Goal: Answer question/provide support: Share knowledge or assist other users

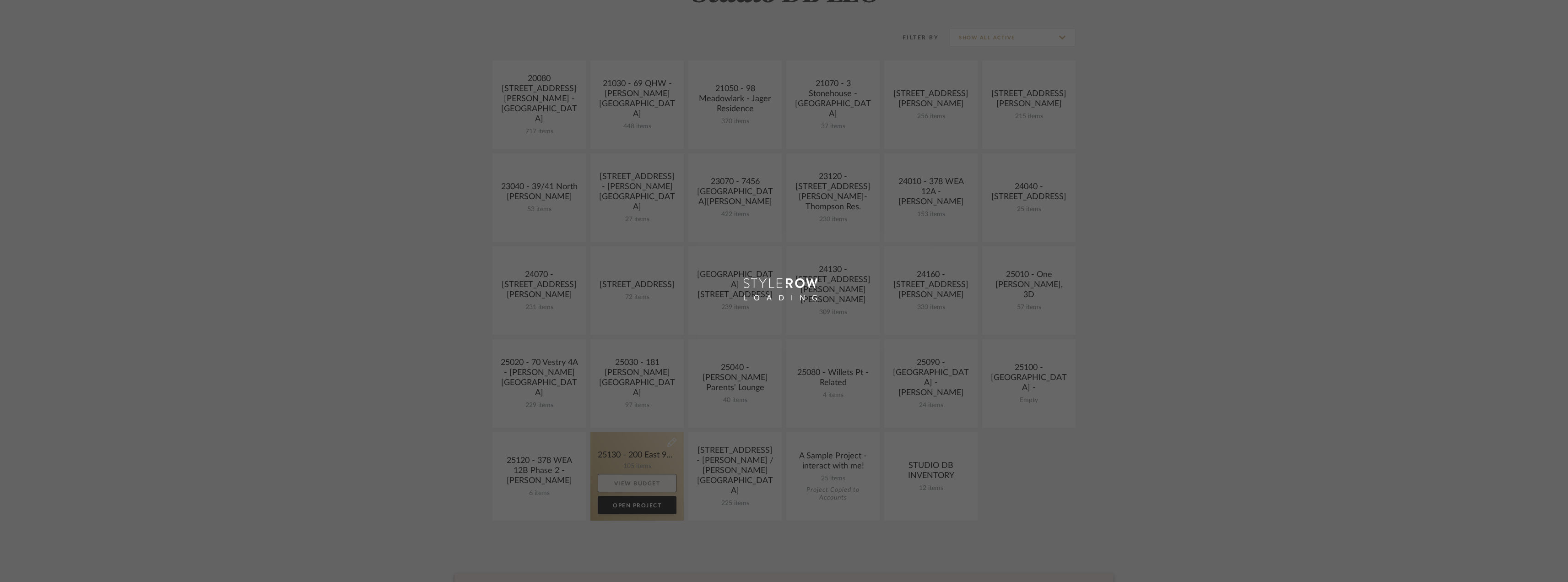
scroll to position [229, 0]
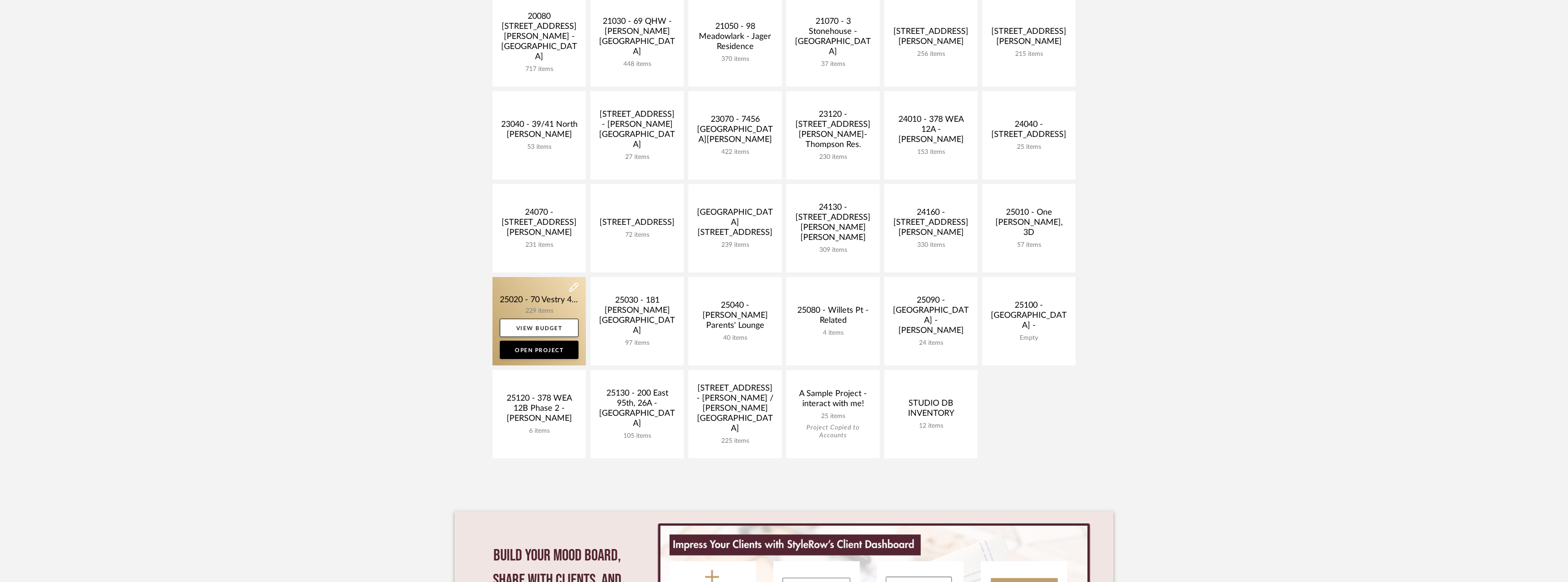
click at [540, 300] on link at bounding box center [538, 321] width 93 height 88
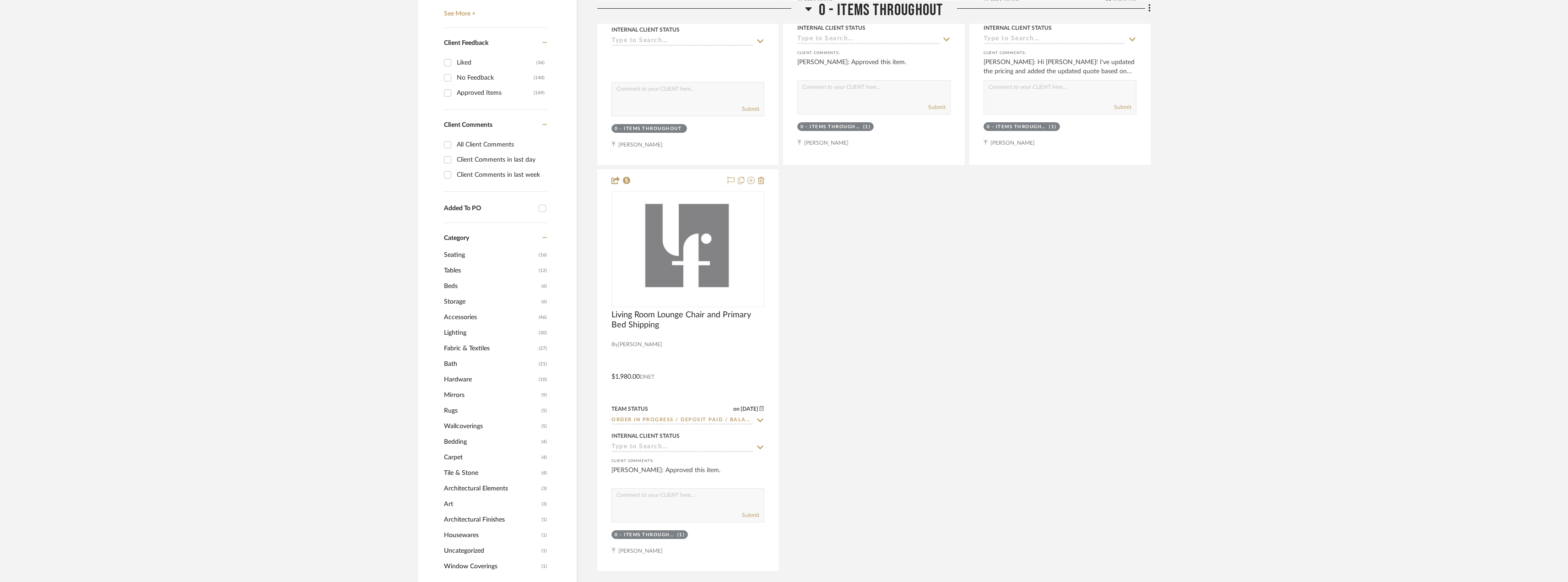
scroll to position [686, 0]
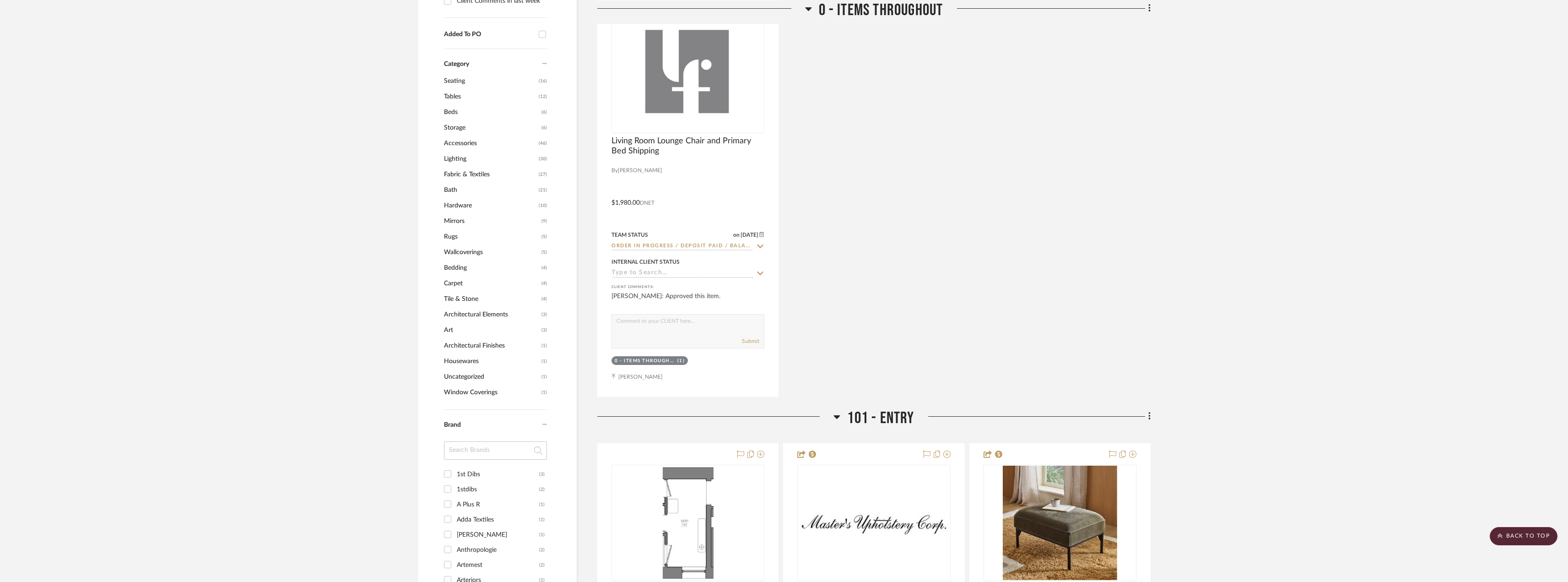
click at [461, 206] on span "Hardware" at bounding box center [490, 206] width 92 height 16
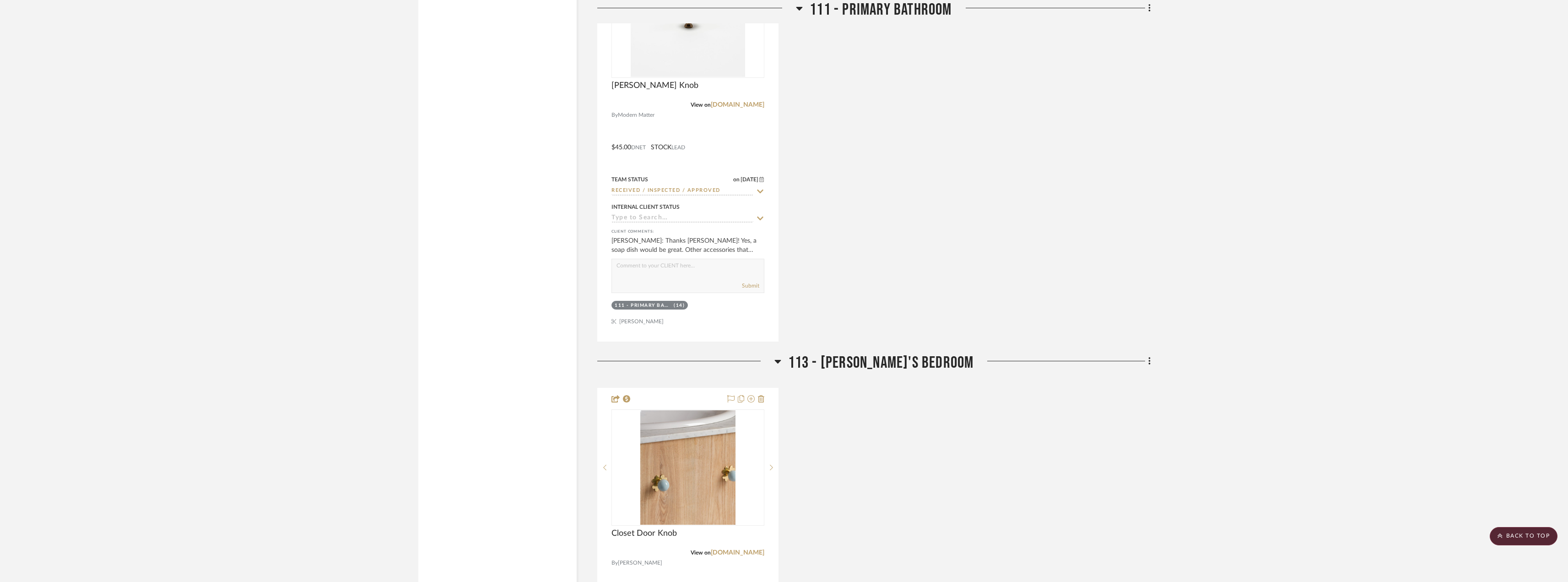
scroll to position [1572, 0]
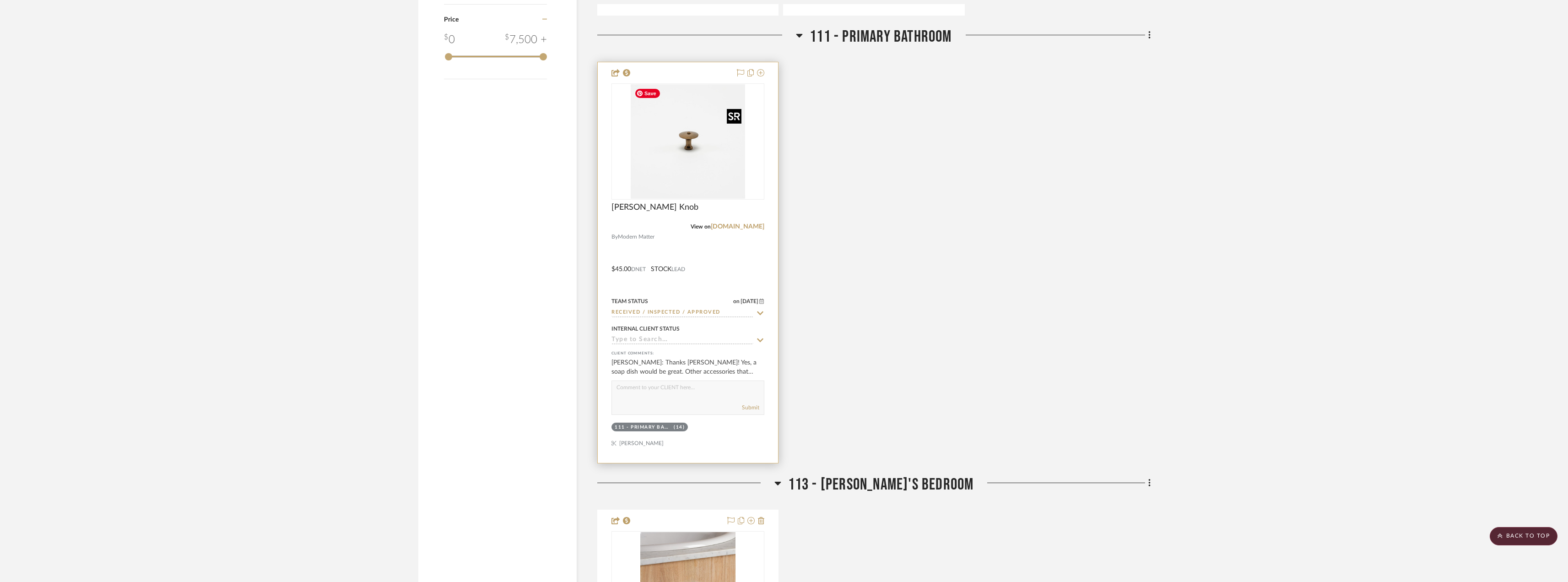
click at [0, 0] on img at bounding box center [0, 0] width 0 height 0
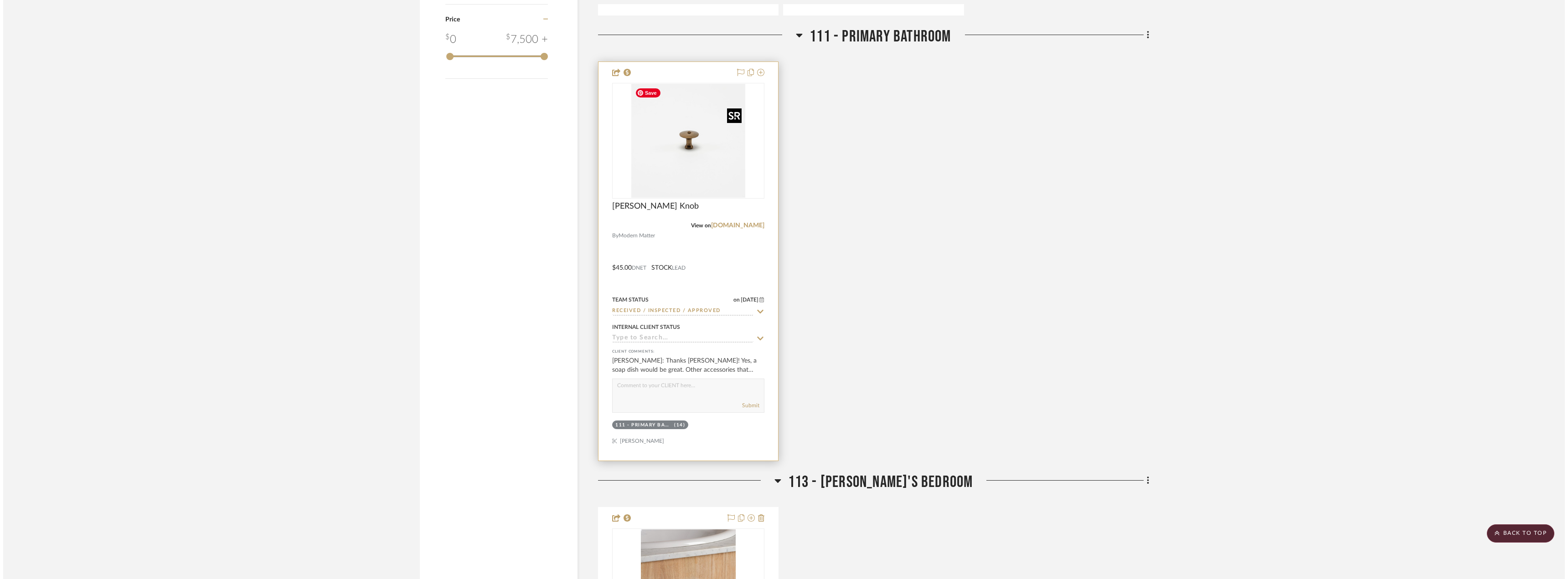
scroll to position [0, 0]
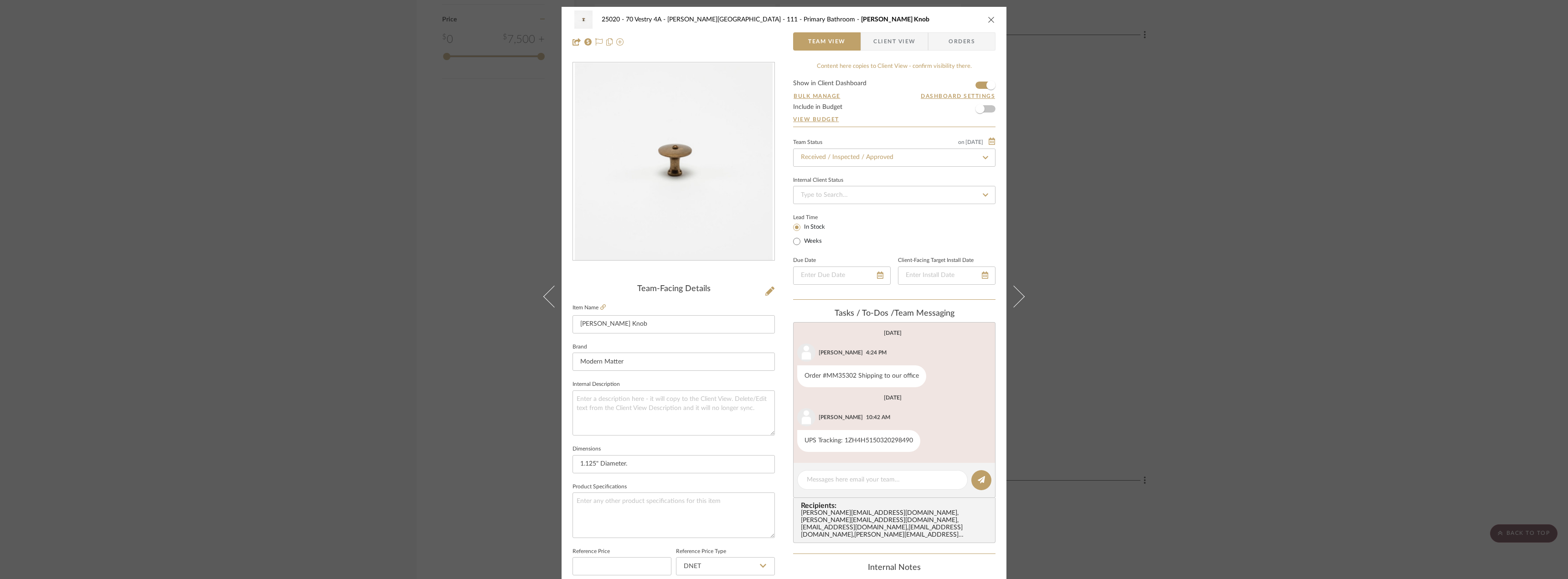
click at [911, 48] on span "Client View" at bounding box center [894, 41] width 42 height 18
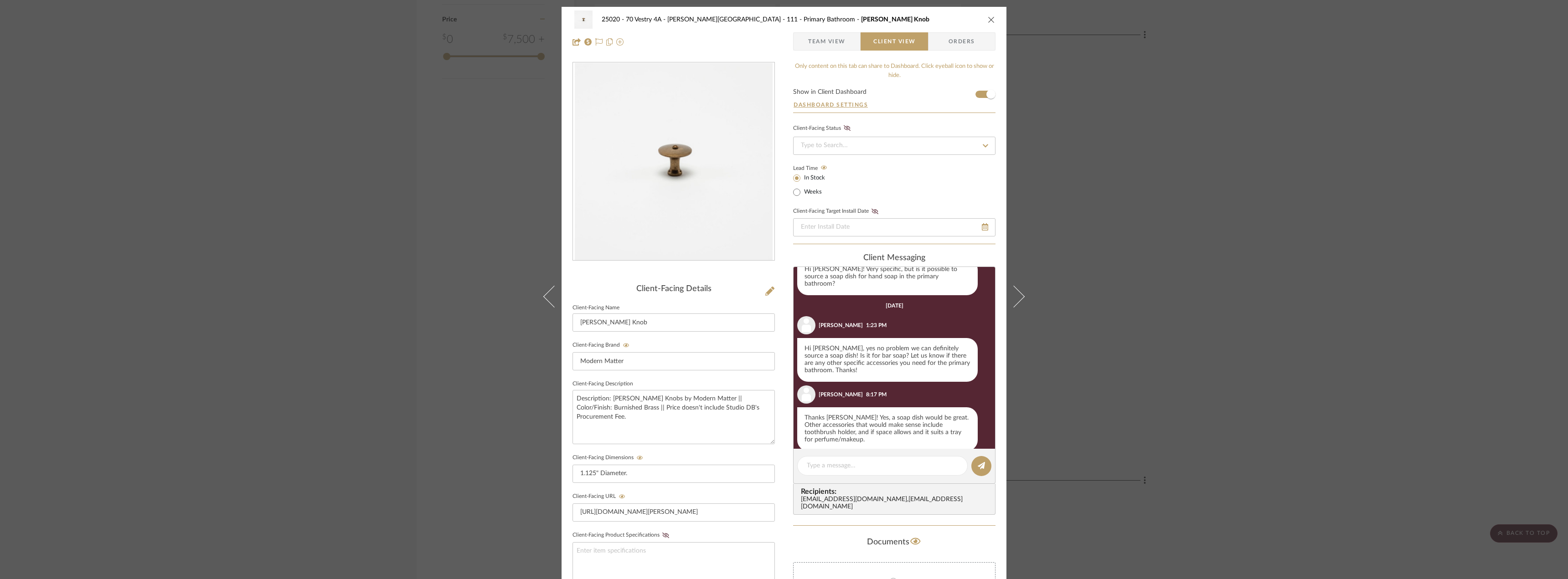
scroll to position [190, 0]
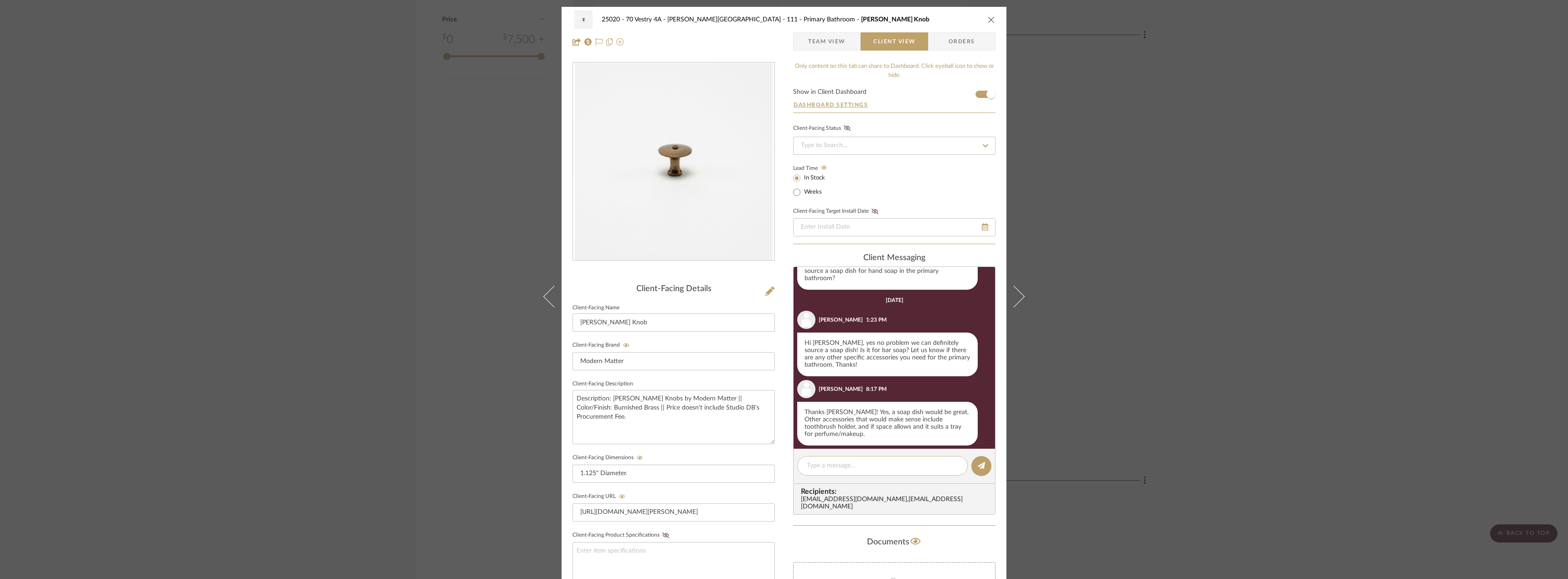
click at [873, 468] on textarea at bounding box center [882, 465] width 152 height 9
type textarea "Hi [PERSON_NAME], yes we can also look for a toothbrush holder and a tray. Can …"
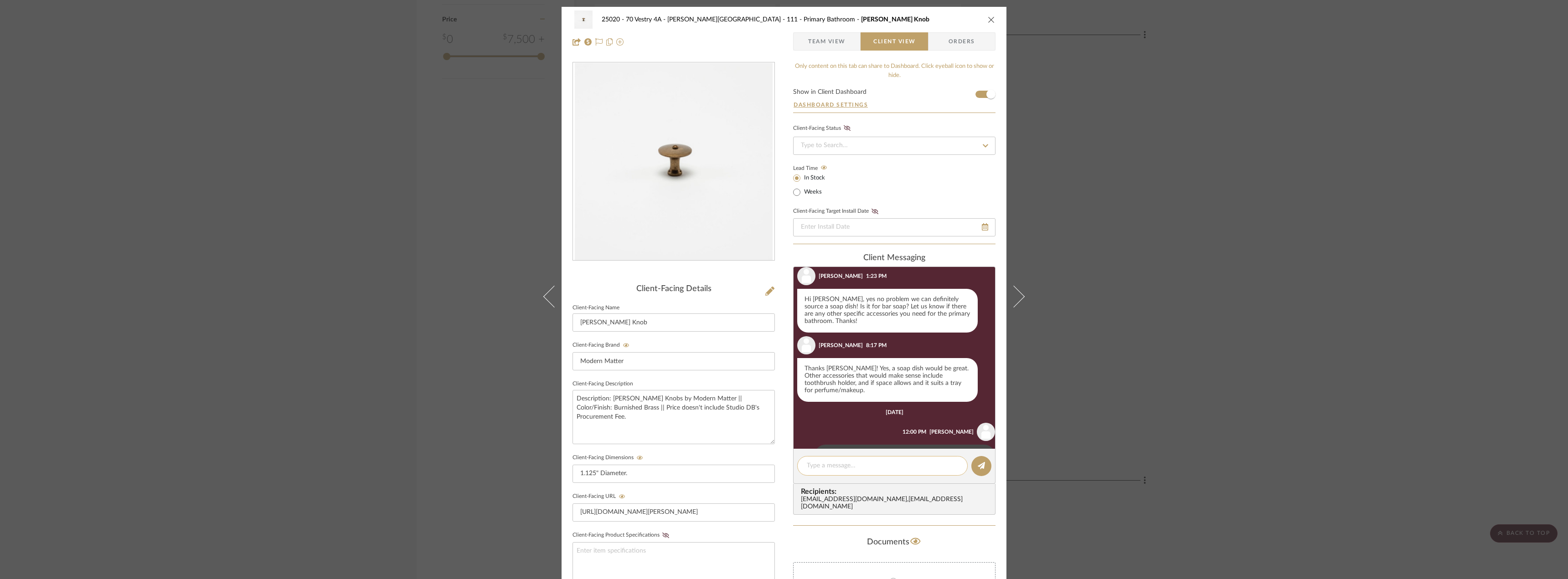
scroll to position [269, 0]
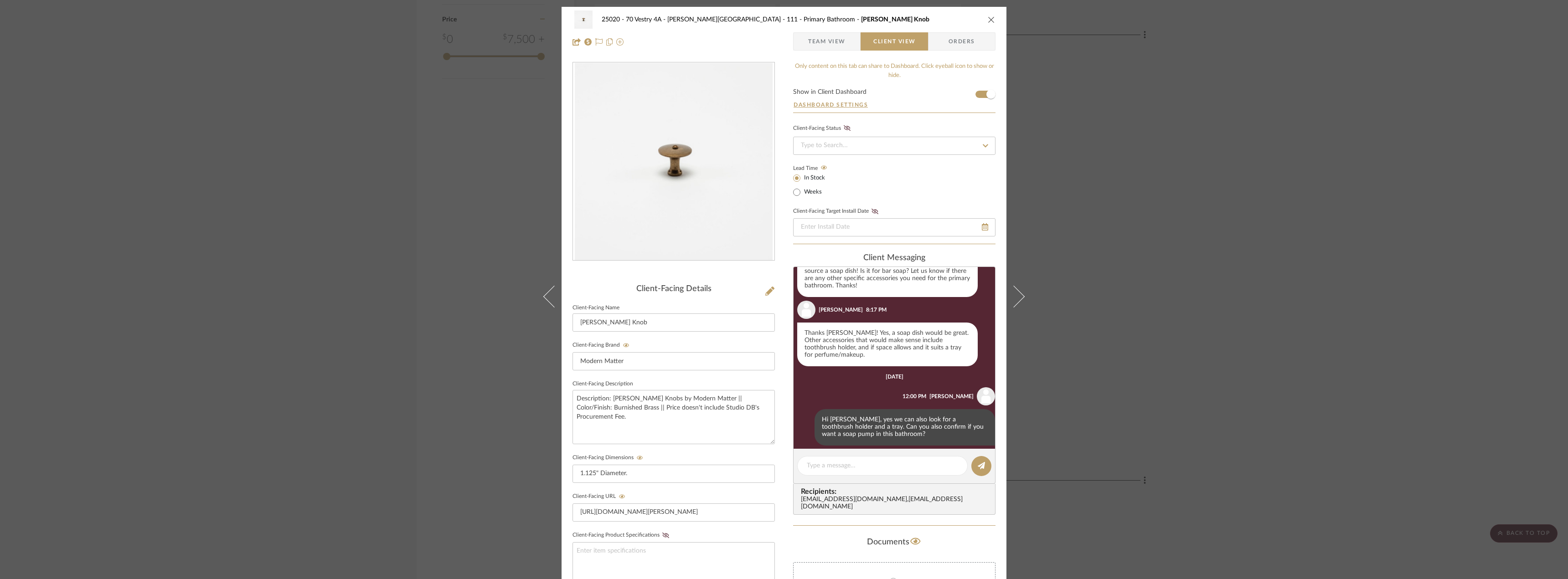
drag, startPoint x: 382, startPoint y: 185, endPoint x: 277, endPoint y: 70, distance: 155.7
click at [382, 185] on div "25020 - 70 Vestry 4A - [PERSON_NAME] 111 - Primary Bathroom [PERSON_NAME] Knob …" at bounding box center [784, 290] width 1568 height 579
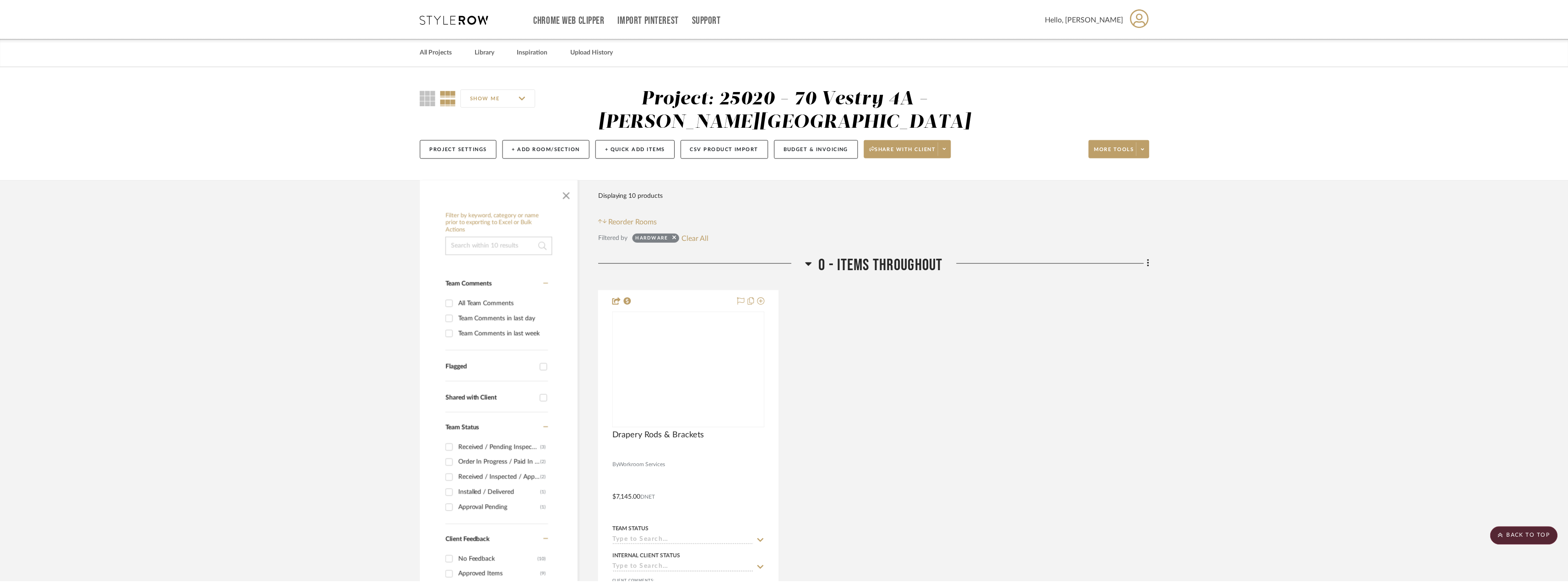
scroll to position [1572, 0]
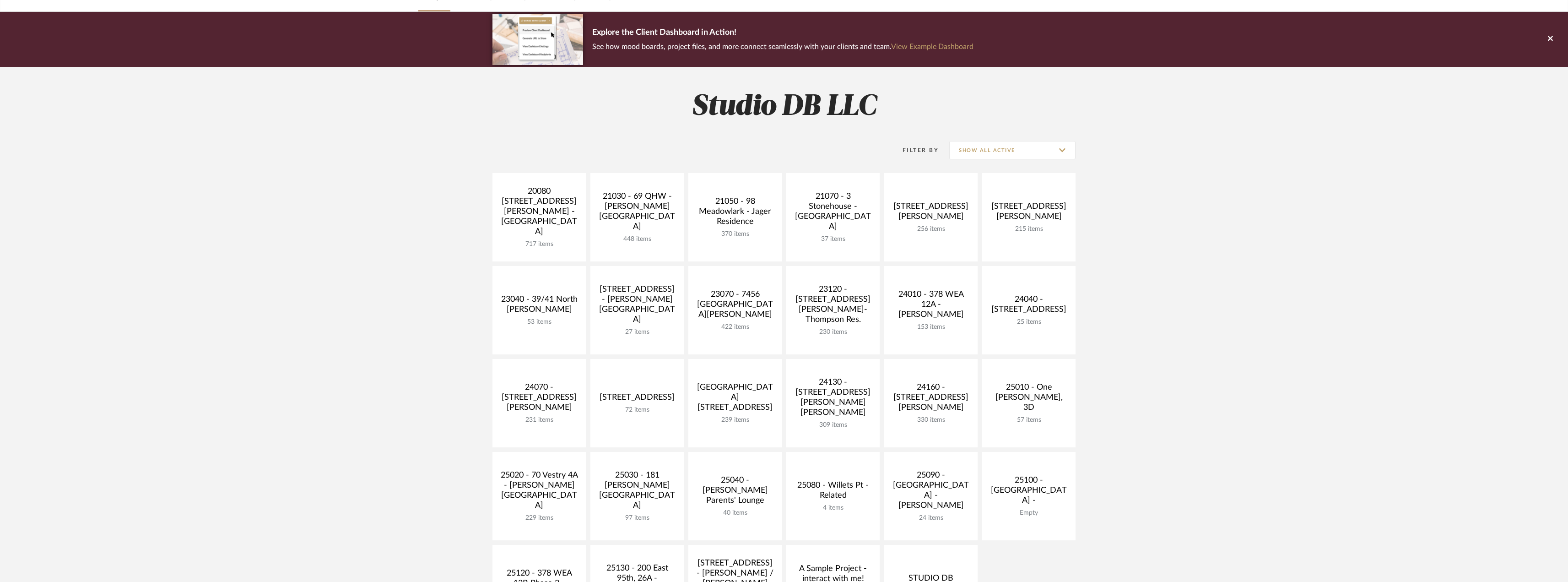
scroll to position [137, 0]
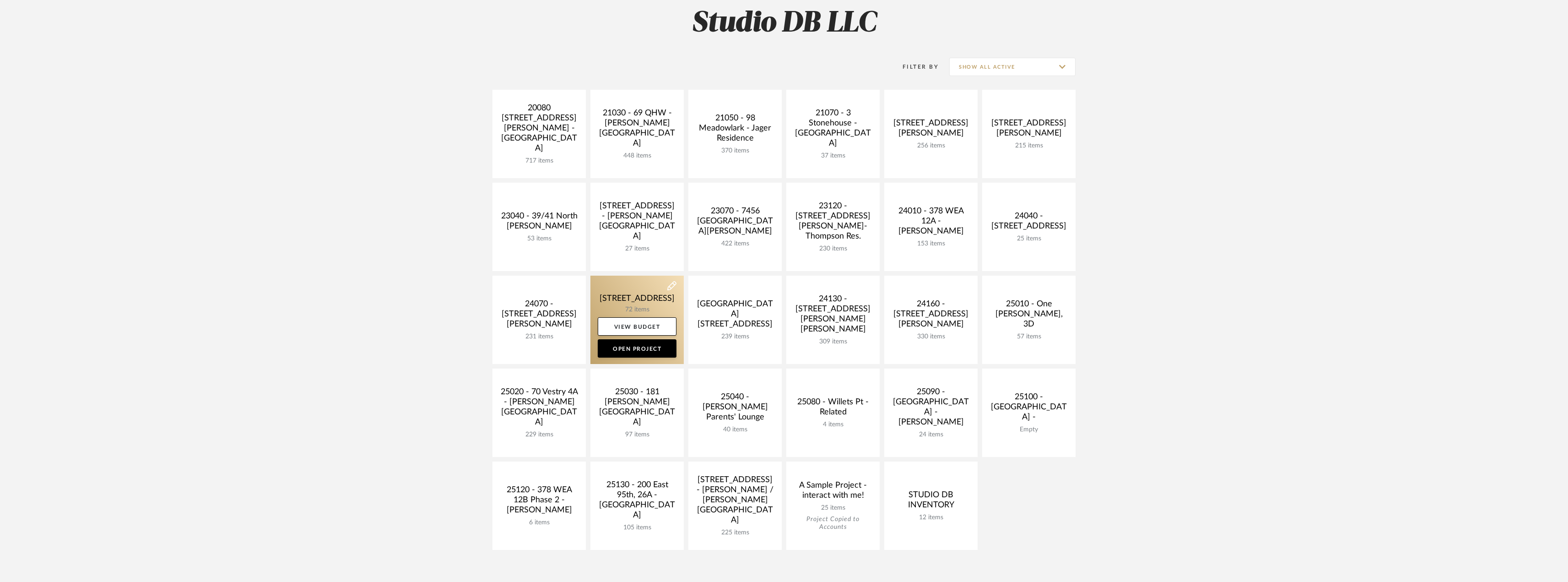
click at [644, 297] on link at bounding box center [636, 320] width 93 height 88
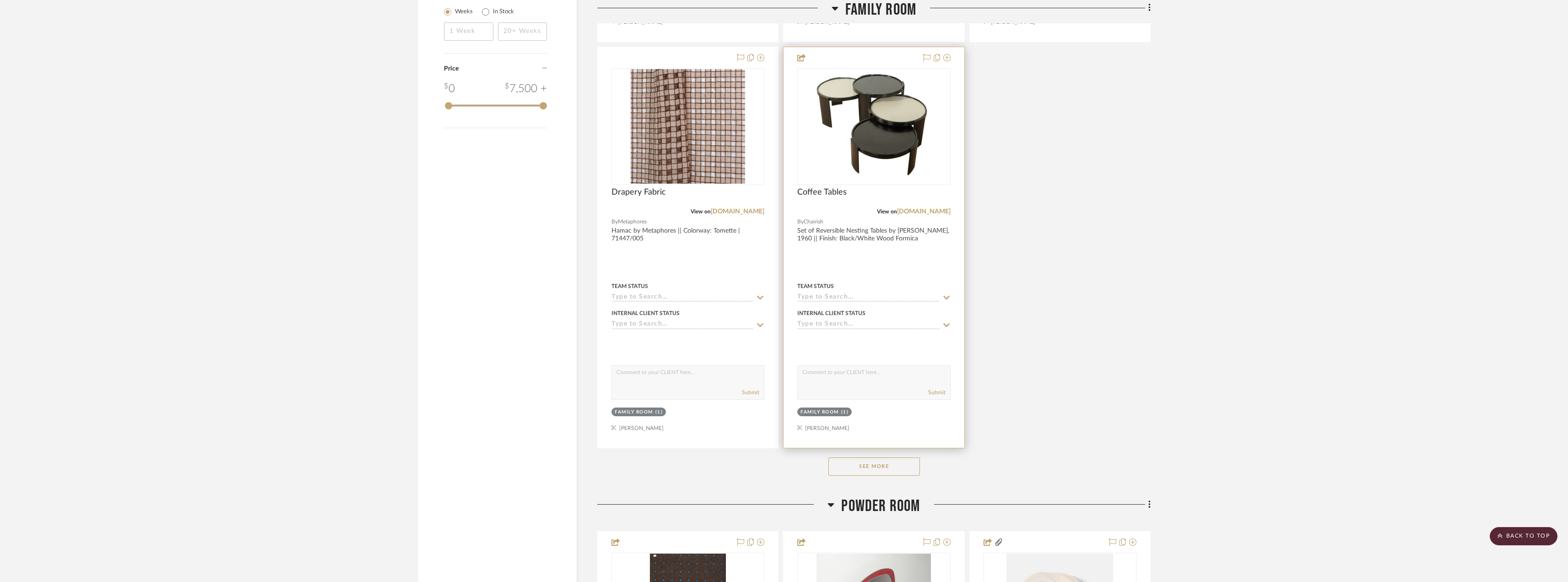
scroll to position [1374, 0]
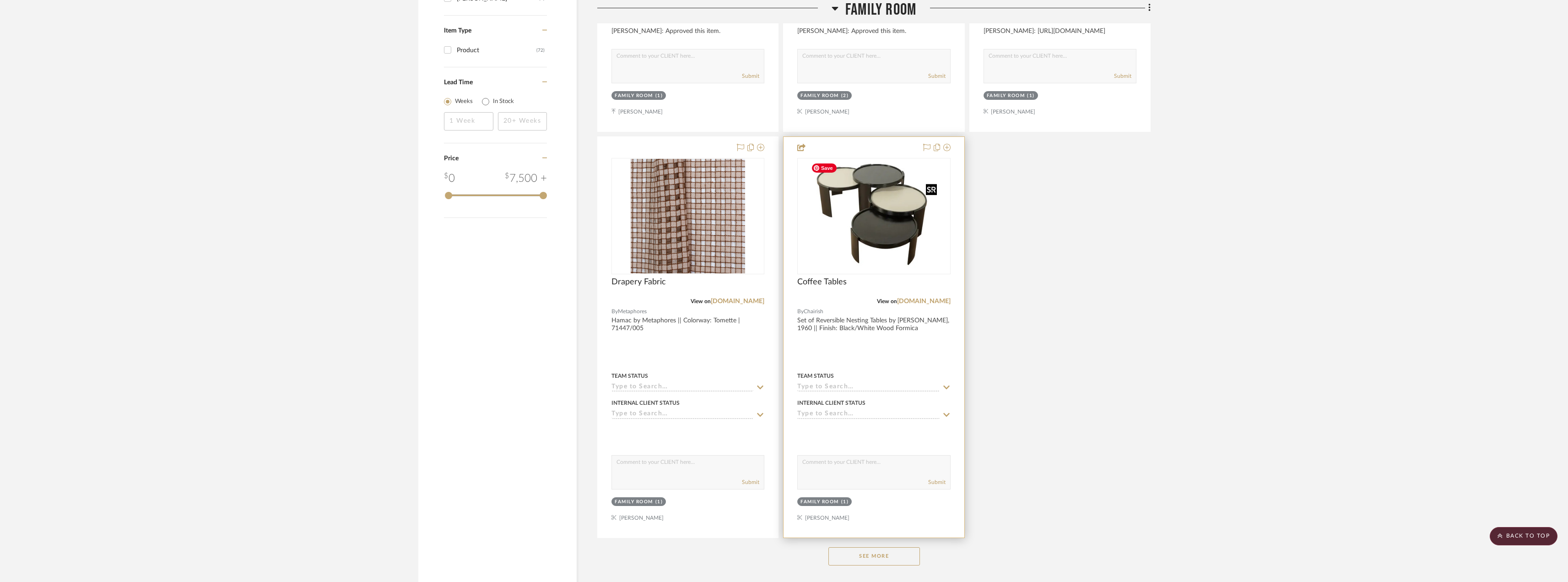
click at [887, 250] on img "0" at bounding box center [874, 216] width 133 height 115
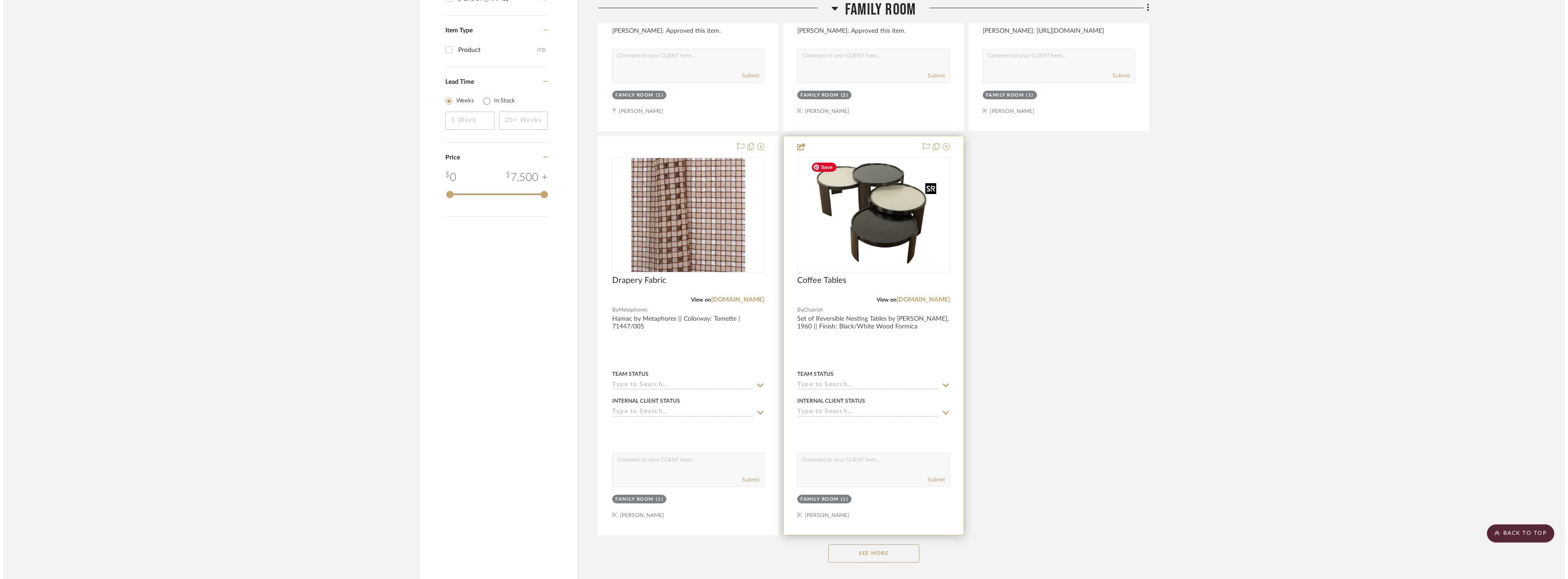
scroll to position [0, 0]
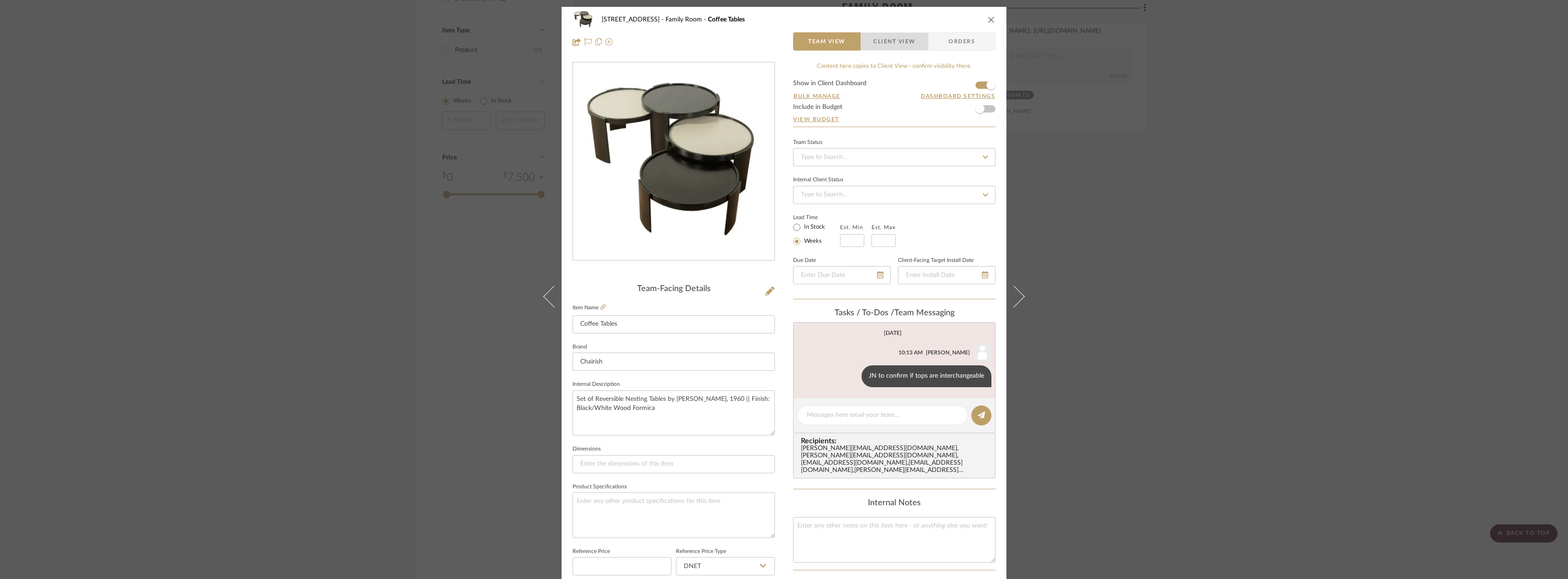
click at [898, 47] on span "Client View" at bounding box center [894, 41] width 42 height 18
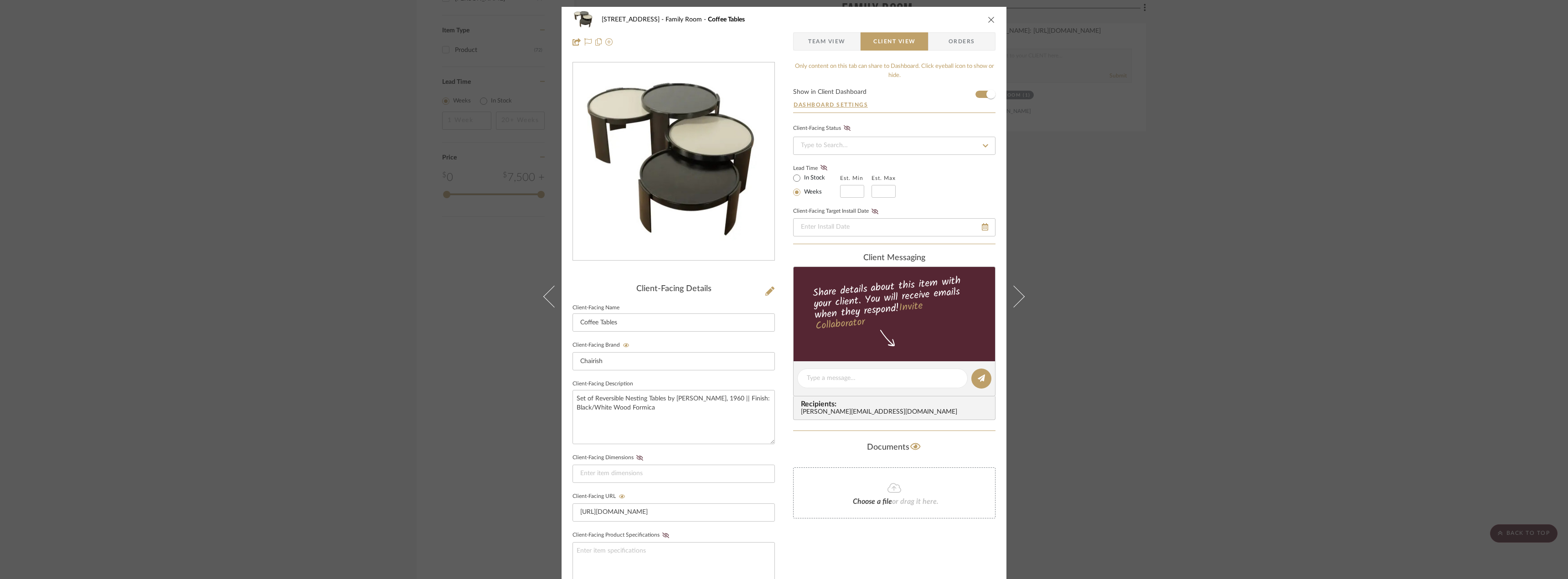
click at [1061, 279] on div "24080 - 323 Pacific Avenue Family Room Coffee Tables Team View Client View Orde…" at bounding box center [784, 290] width 1568 height 579
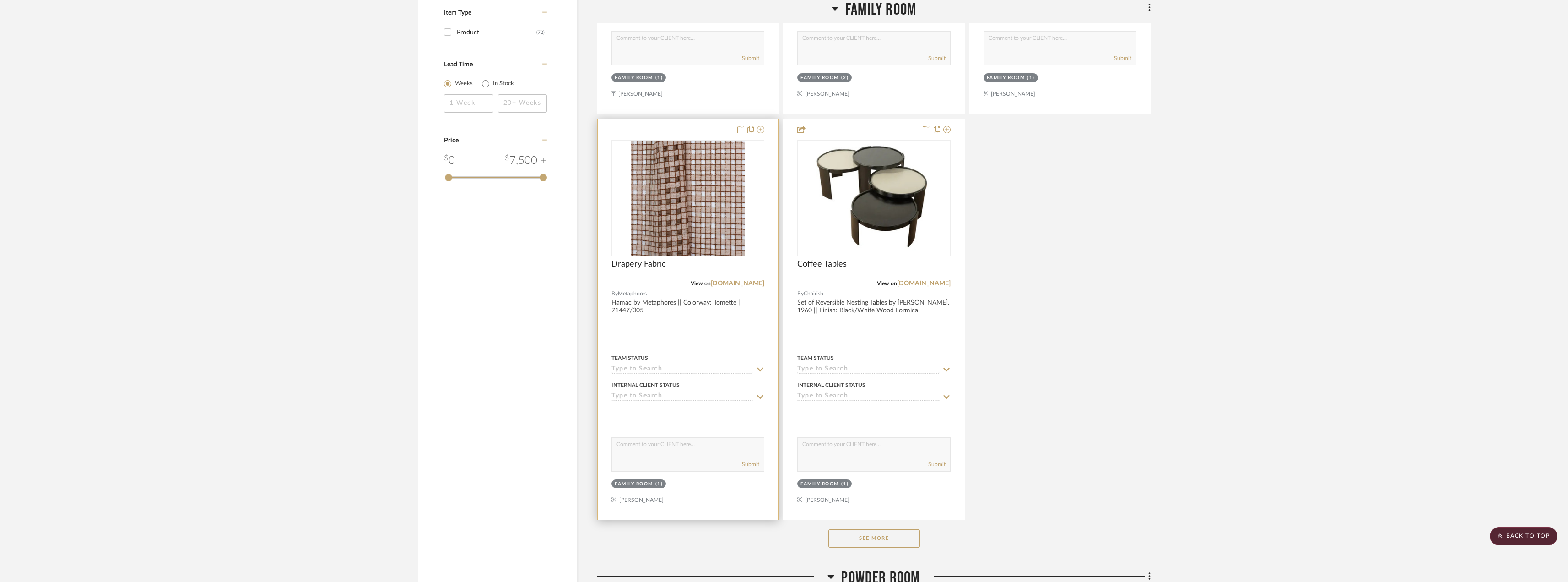
scroll to position [1511, 0]
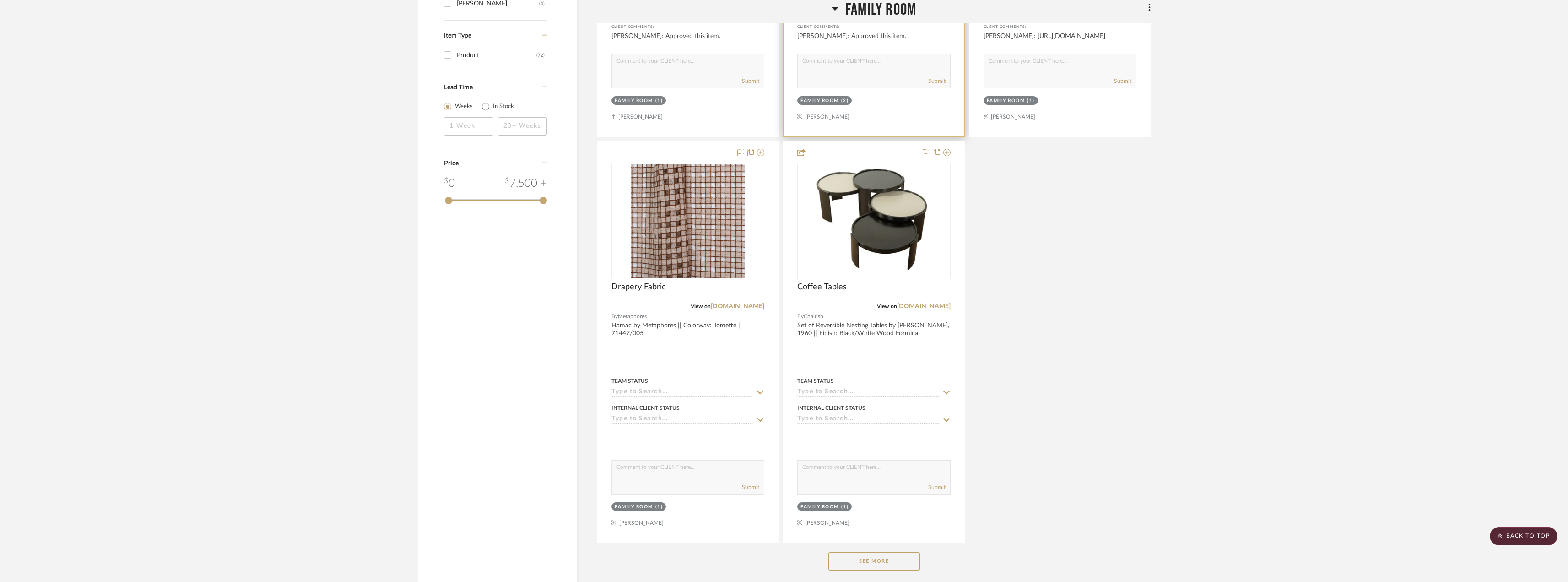
scroll to position [1282, 0]
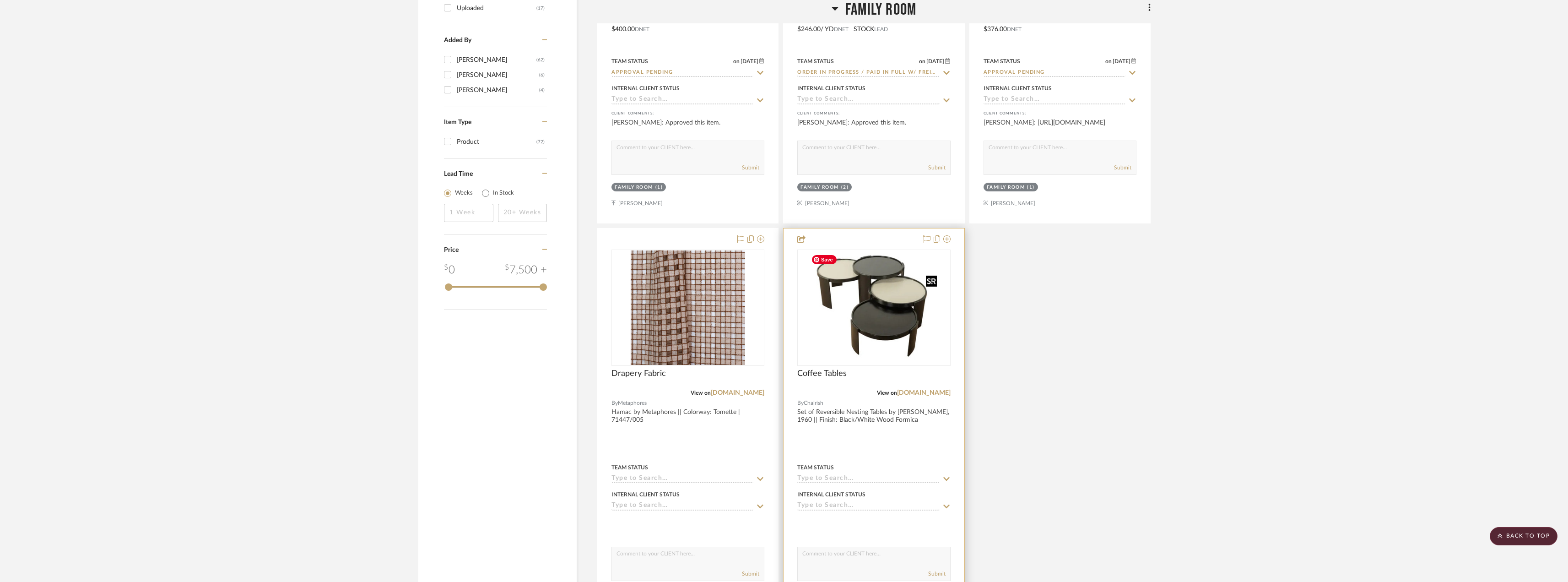
click at [908, 347] on img "0" at bounding box center [874, 308] width 133 height 115
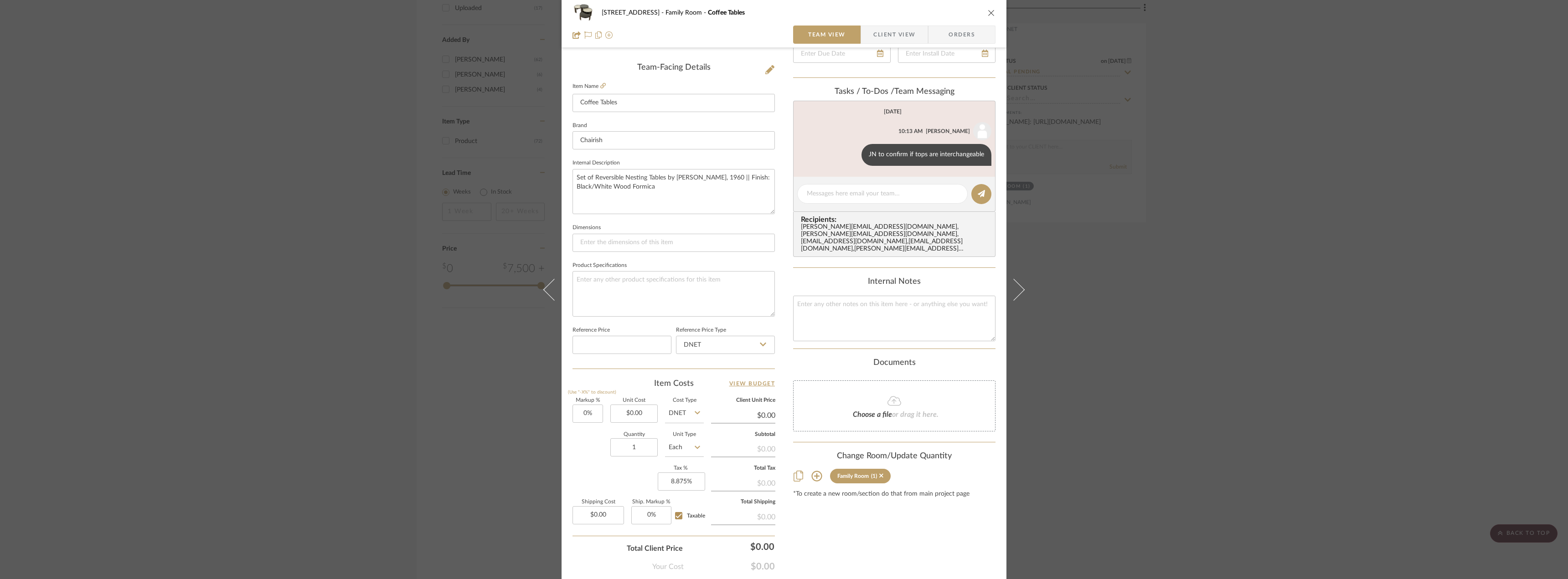
scroll to position [0, 0]
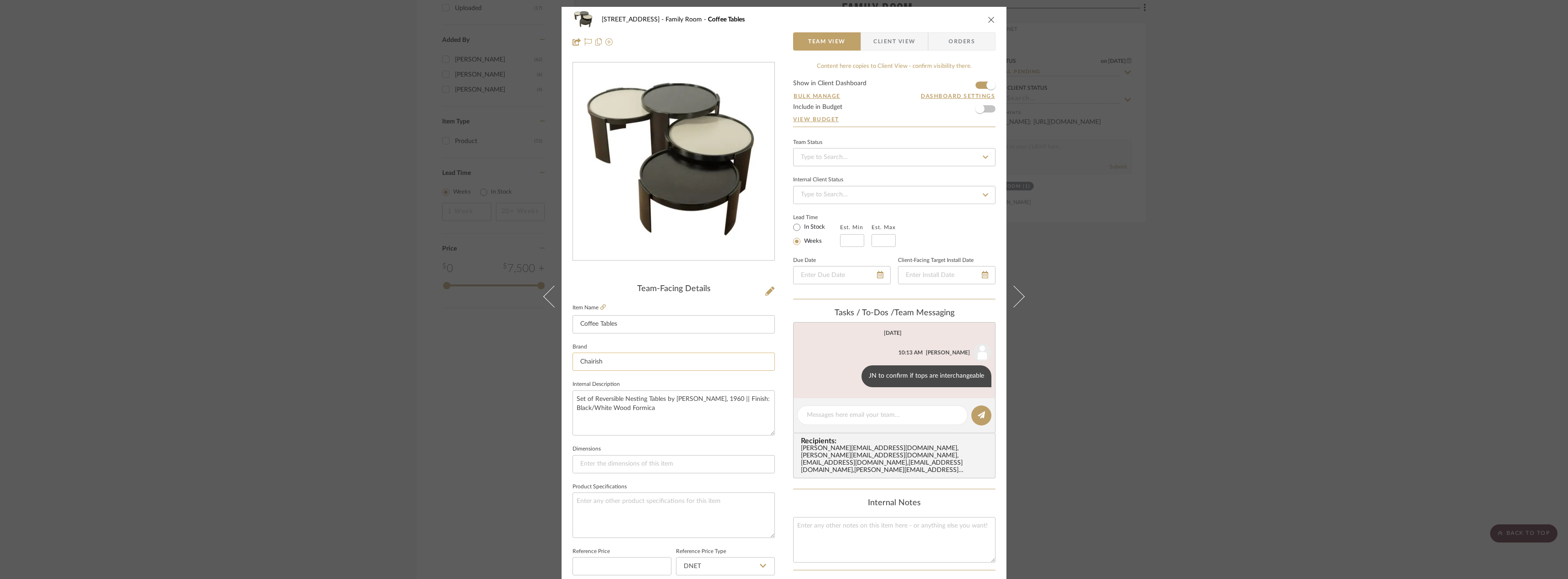
click at [607, 362] on input "Chairish" at bounding box center [674, 361] width 203 height 18
click at [780, 251] on div "24080 - 323 Pacific Avenue Family Room Coffee Tables Team View Client View Orde…" at bounding box center [783, 427] width 445 height 841
drag, startPoint x: 622, startPoint y: 400, endPoint x: 724, endPoint y: 403, distance: 102.0
click at [724, 403] on textarea "Set of Reversible Nesting Tables by Gianfranco Frattini, 1960 || Finish: Black/…" at bounding box center [674, 413] width 203 height 45
drag, startPoint x: 1293, startPoint y: 335, endPoint x: 1287, endPoint y: 330, distance: 7.8
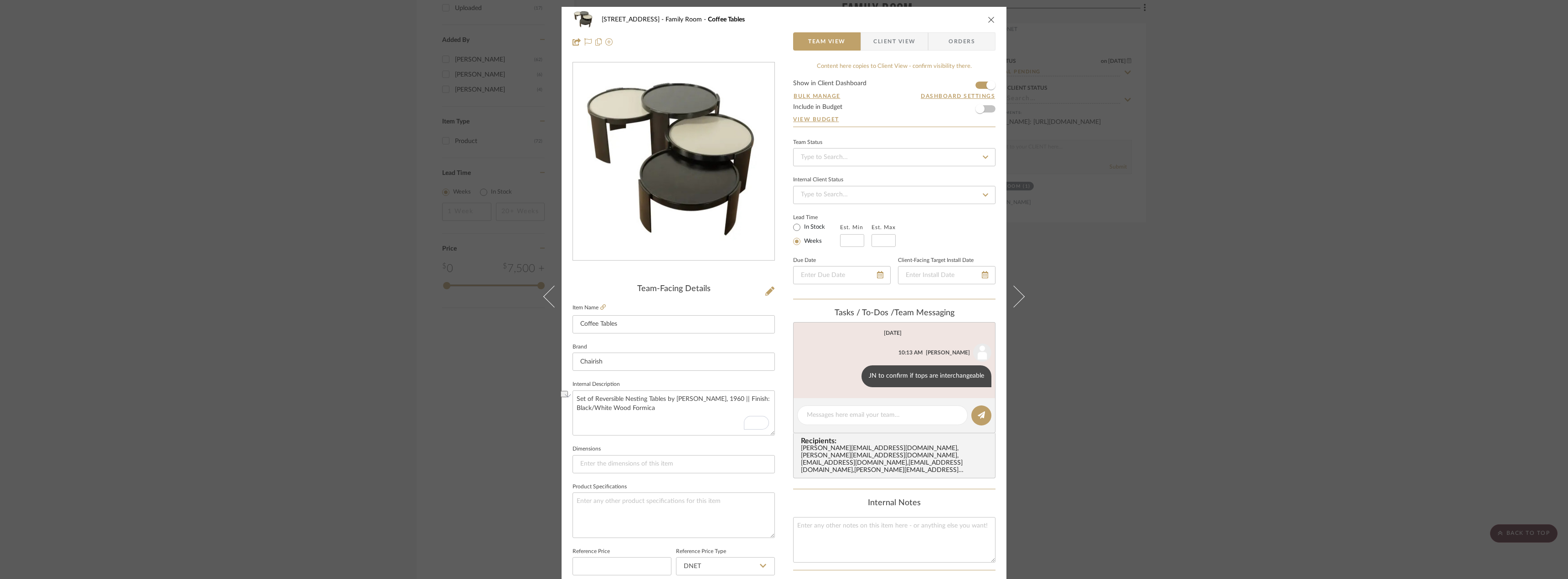
click at [1291, 337] on div "24080 - 323 Pacific Avenue Family Room Coffee Tables Team View Client View Orde…" at bounding box center [784, 290] width 1568 height 579
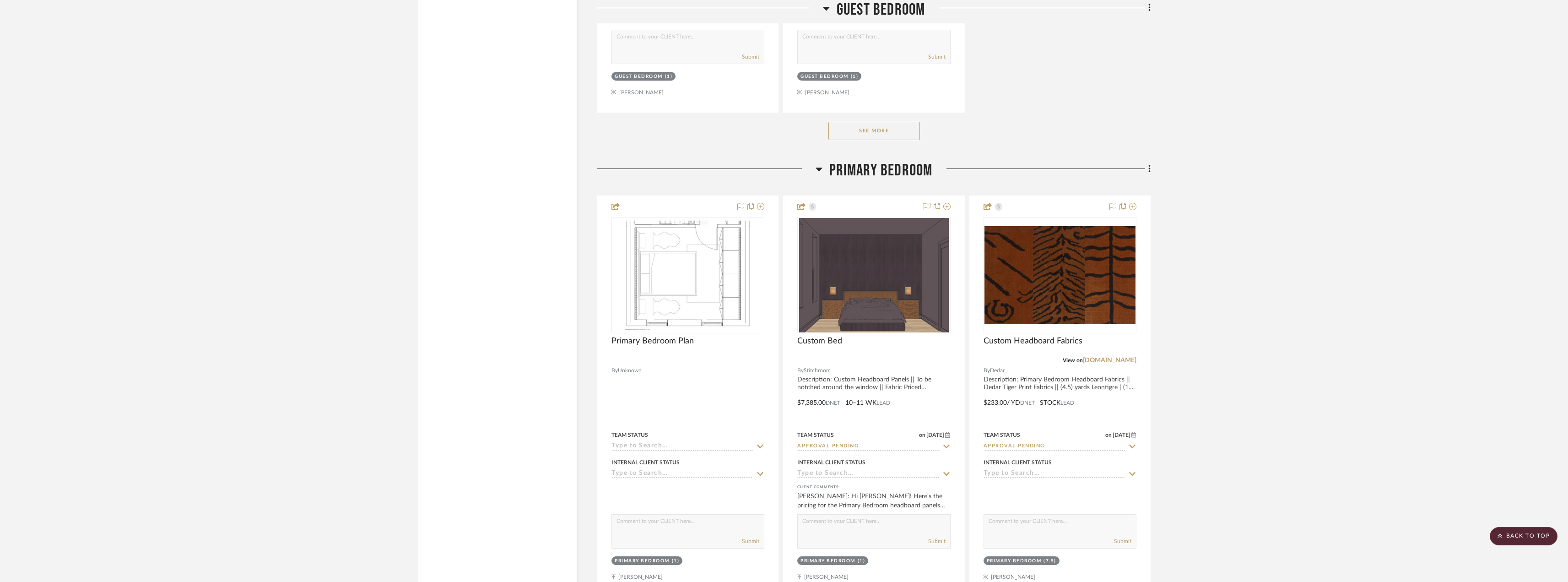
scroll to position [6732, 0]
